Goal: Task Accomplishment & Management: Use online tool/utility

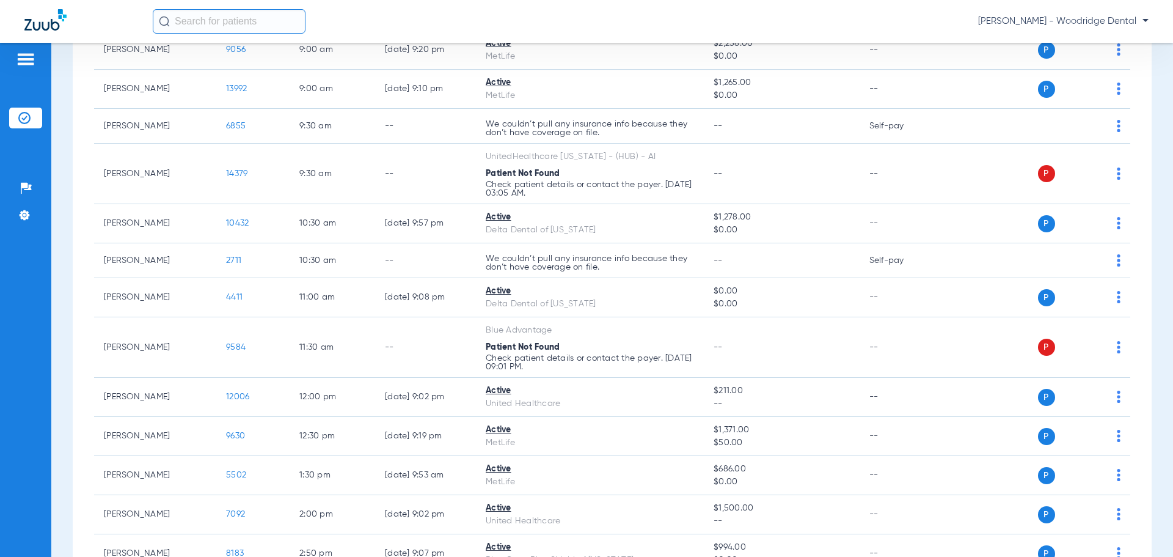
scroll to position [318, 0]
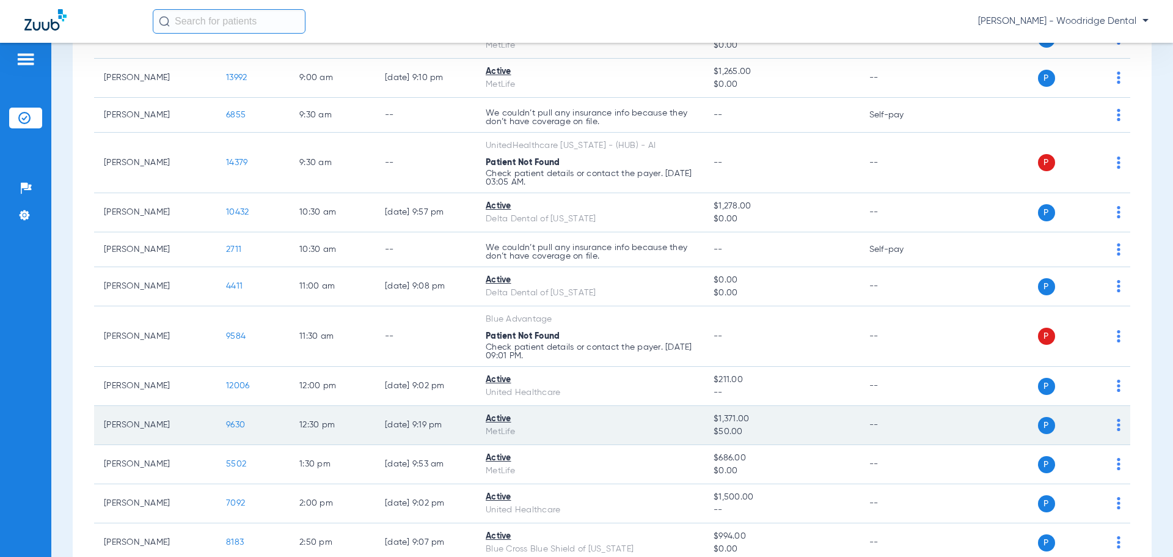
click at [242, 427] on span "9630" at bounding box center [235, 424] width 19 height 9
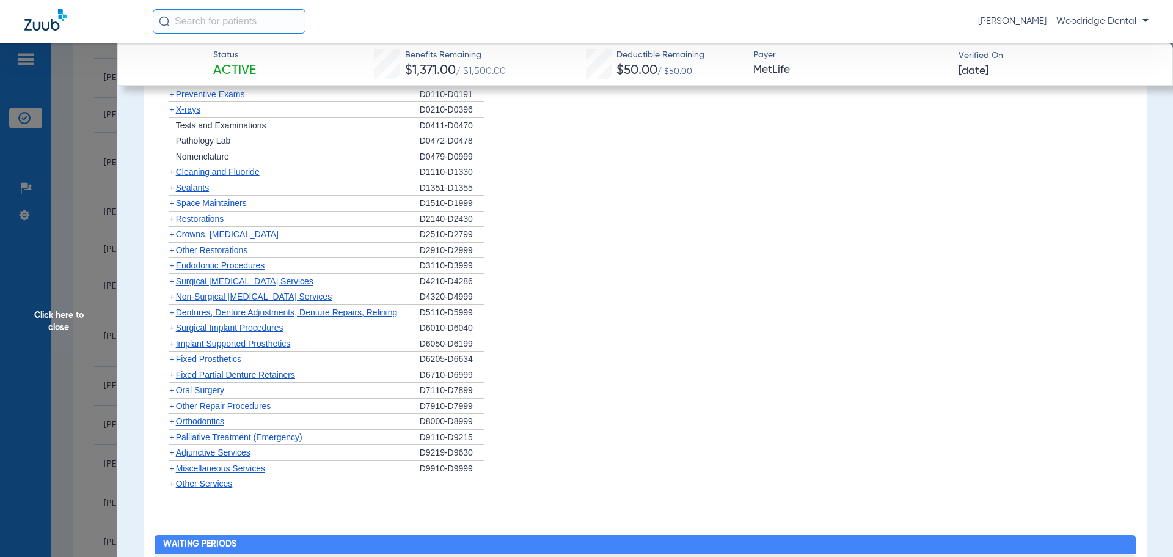
scroll to position [1384, 0]
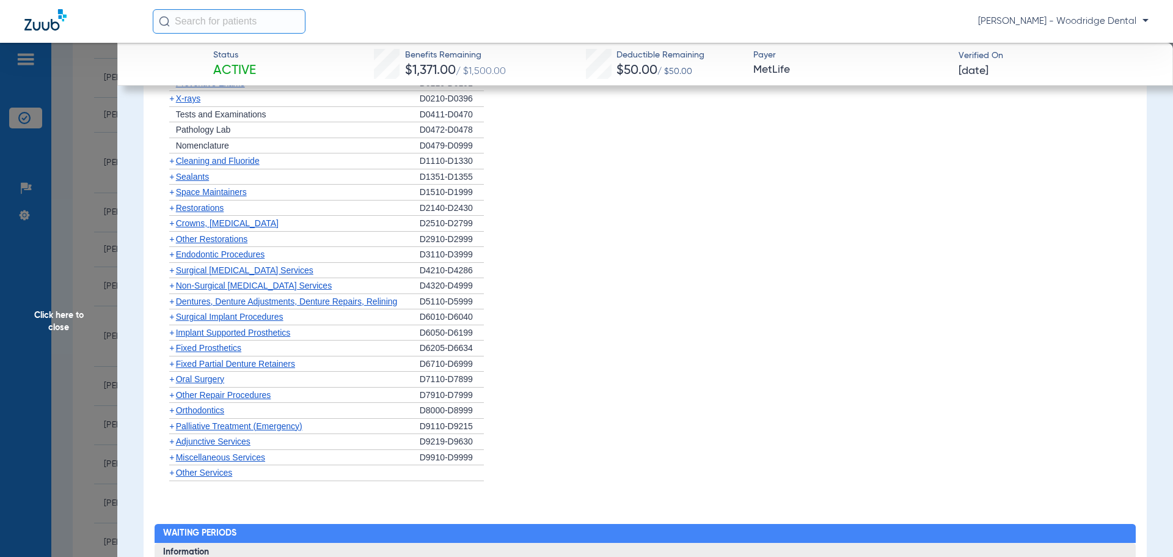
click at [173, 457] on span "+" at bounding box center [171, 457] width 5 height 10
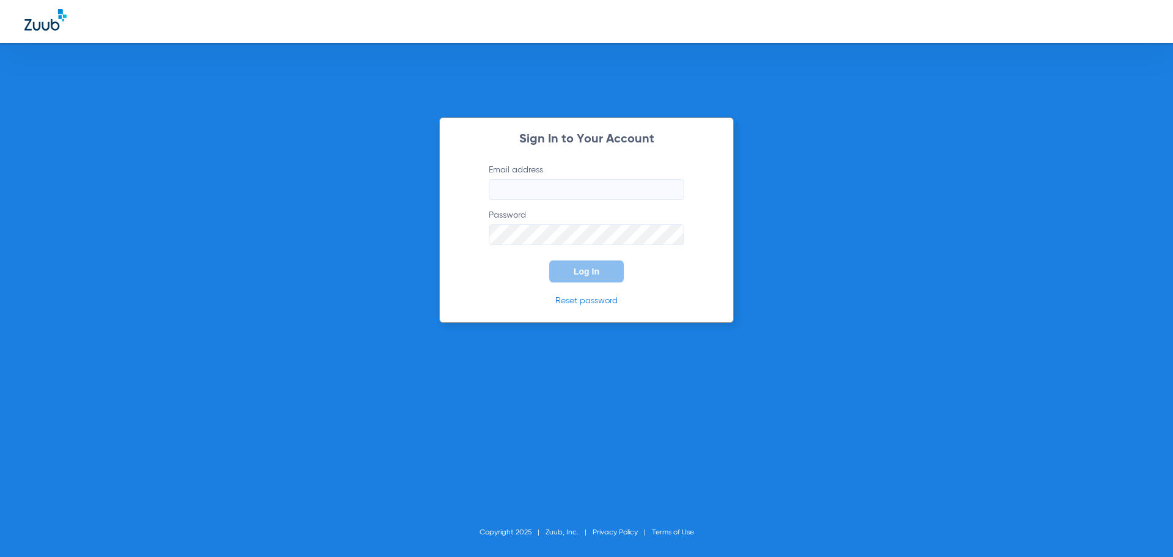
click at [570, 192] on input "Email address" at bounding box center [587, 189] width 196 height 21
type input "[EMAIL_ADDRESS][DOMAIN_NAME]"
click at [592, 273] on span "Log In" at bounding box center [587, 271] width 26 height 10
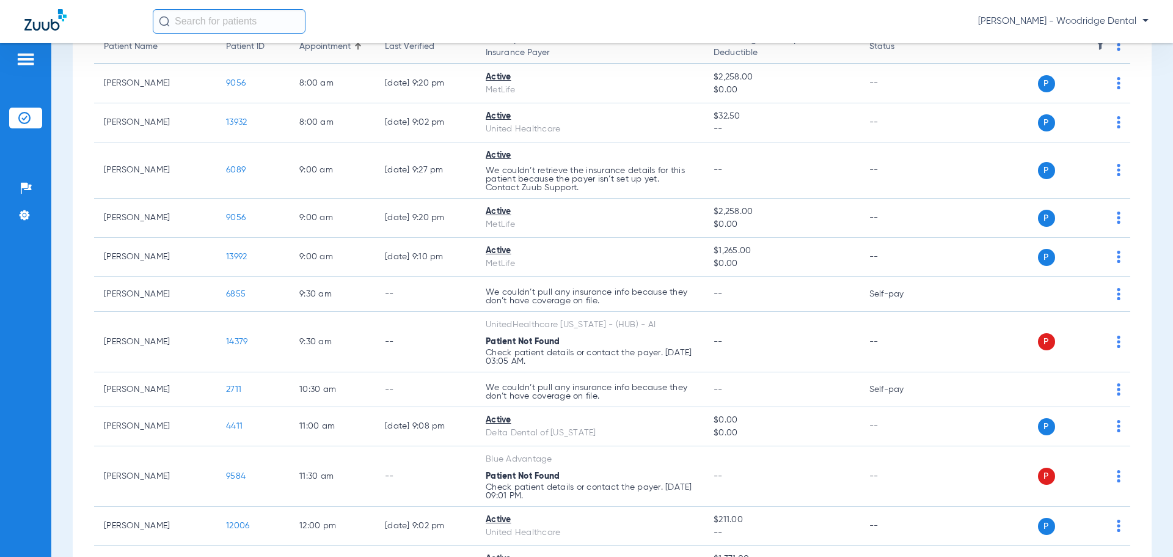
scroll to position [147, 0]
